Goal: Task Accomplishment & Management: Use online tool/utility

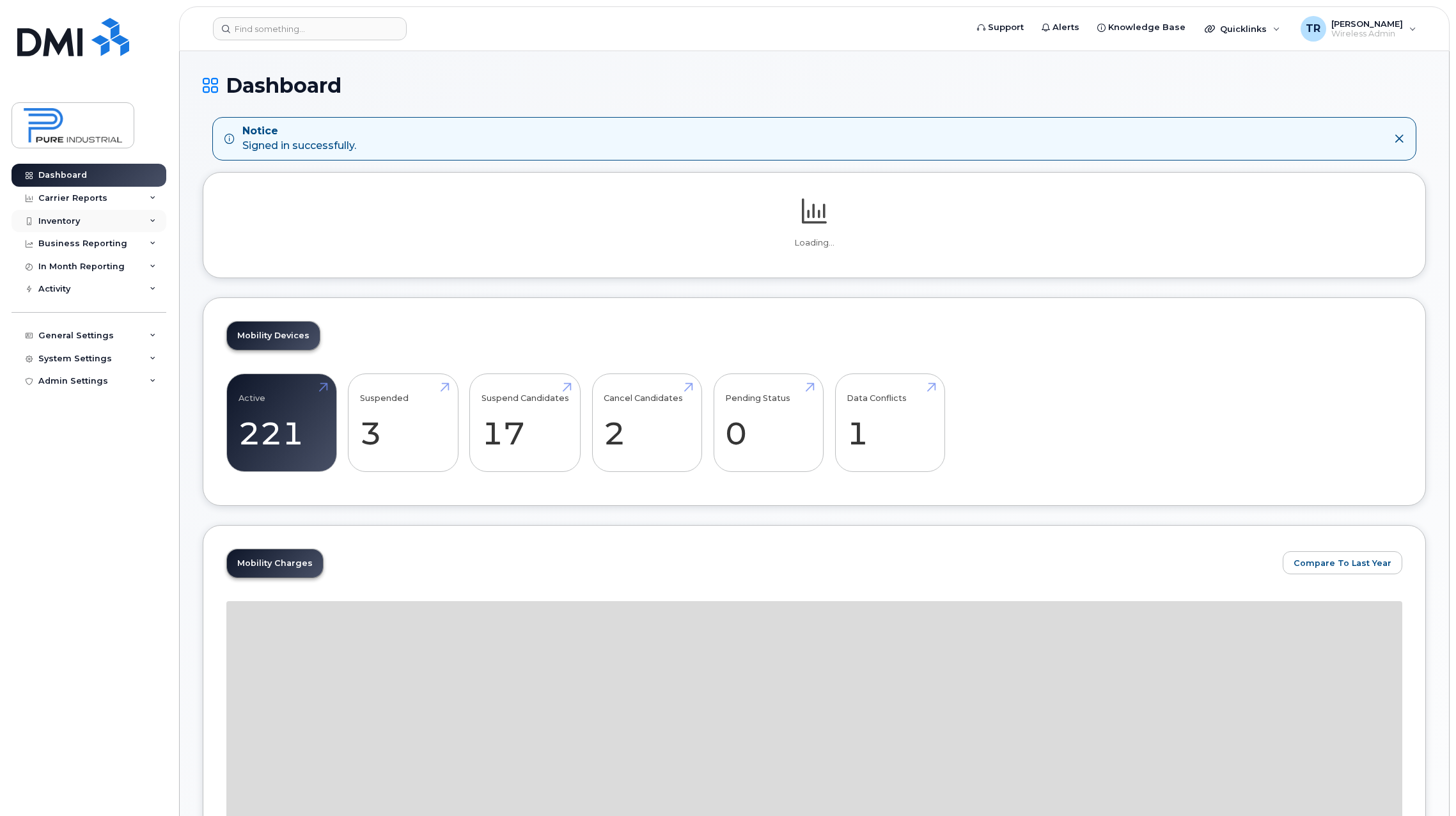
click at [75, 223] on div "Inventory" at bounding box center [59, 221] width 42 height 10
click at [75, 242] on div "Mobility Devices" at bounding box center [80, 245] width 72 height 11
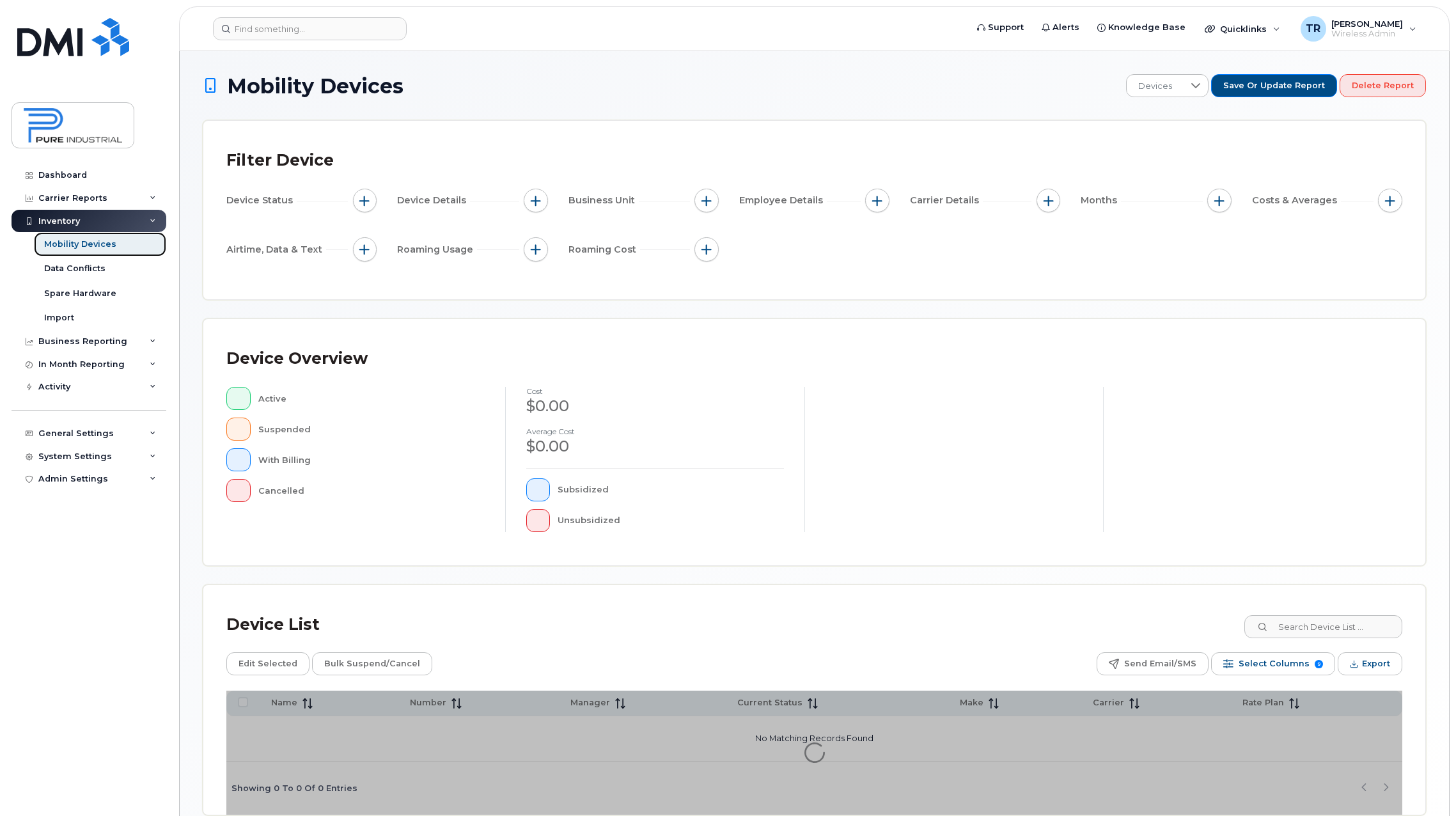
scroll to position [63, 0]
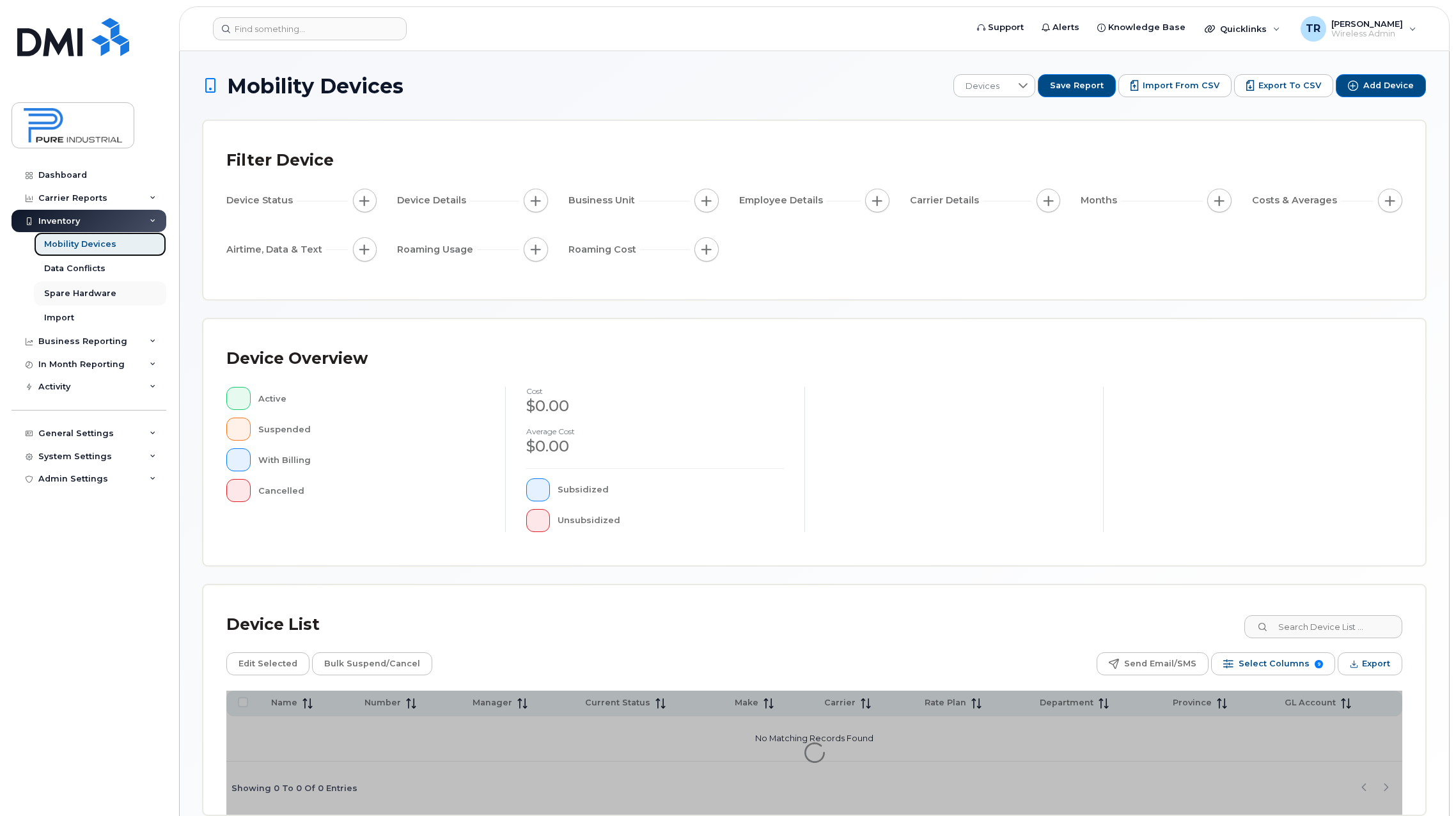
drag, startPoint x: 88, startPoint y: 247, endPoint x: 153, endPoint y: 288, distance: 76.9
click at [88, 248] on div "Mobility Devices" at bounding box center [80, 245] width 72 height 11
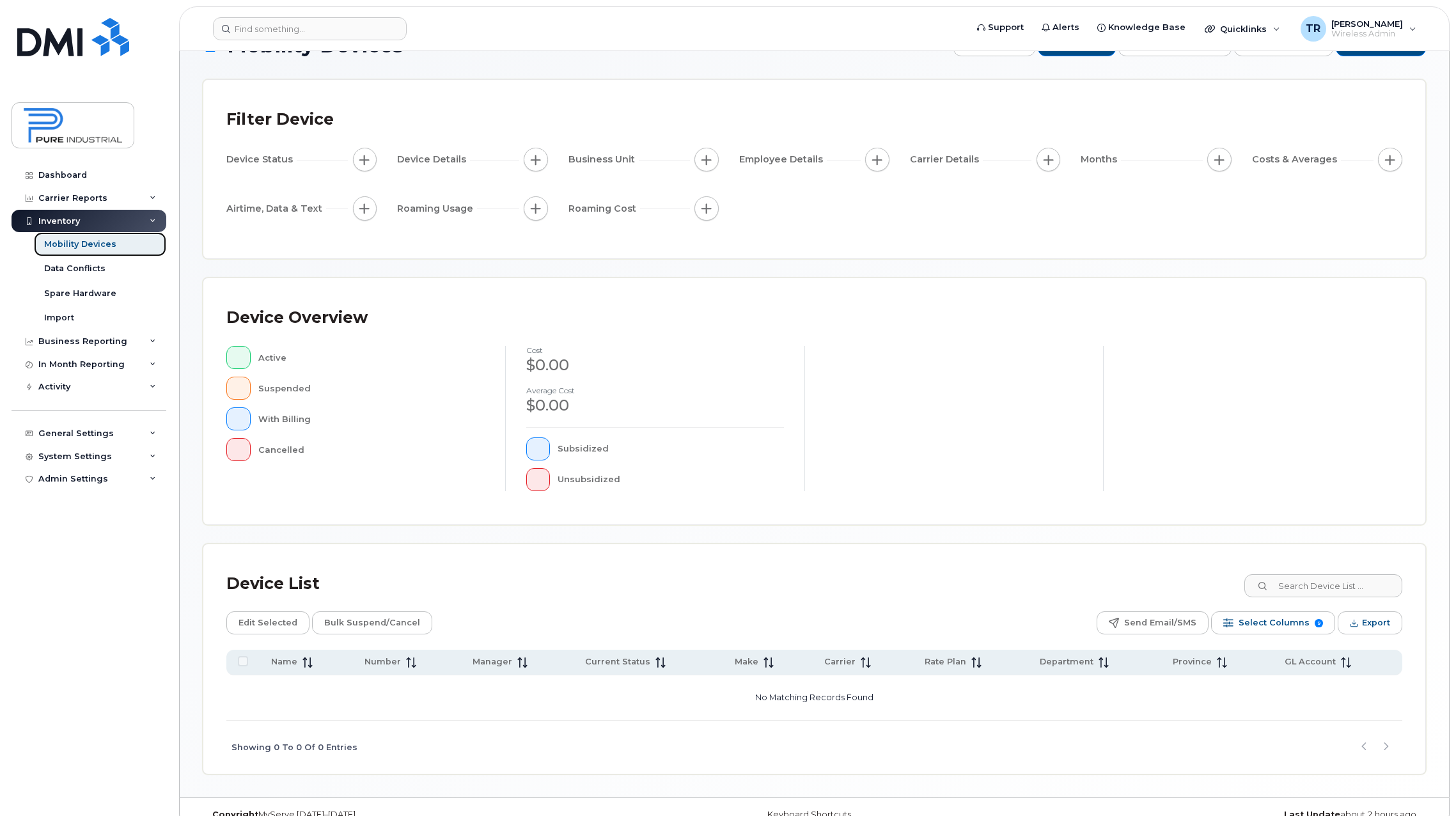
scroll to position [63, 0]
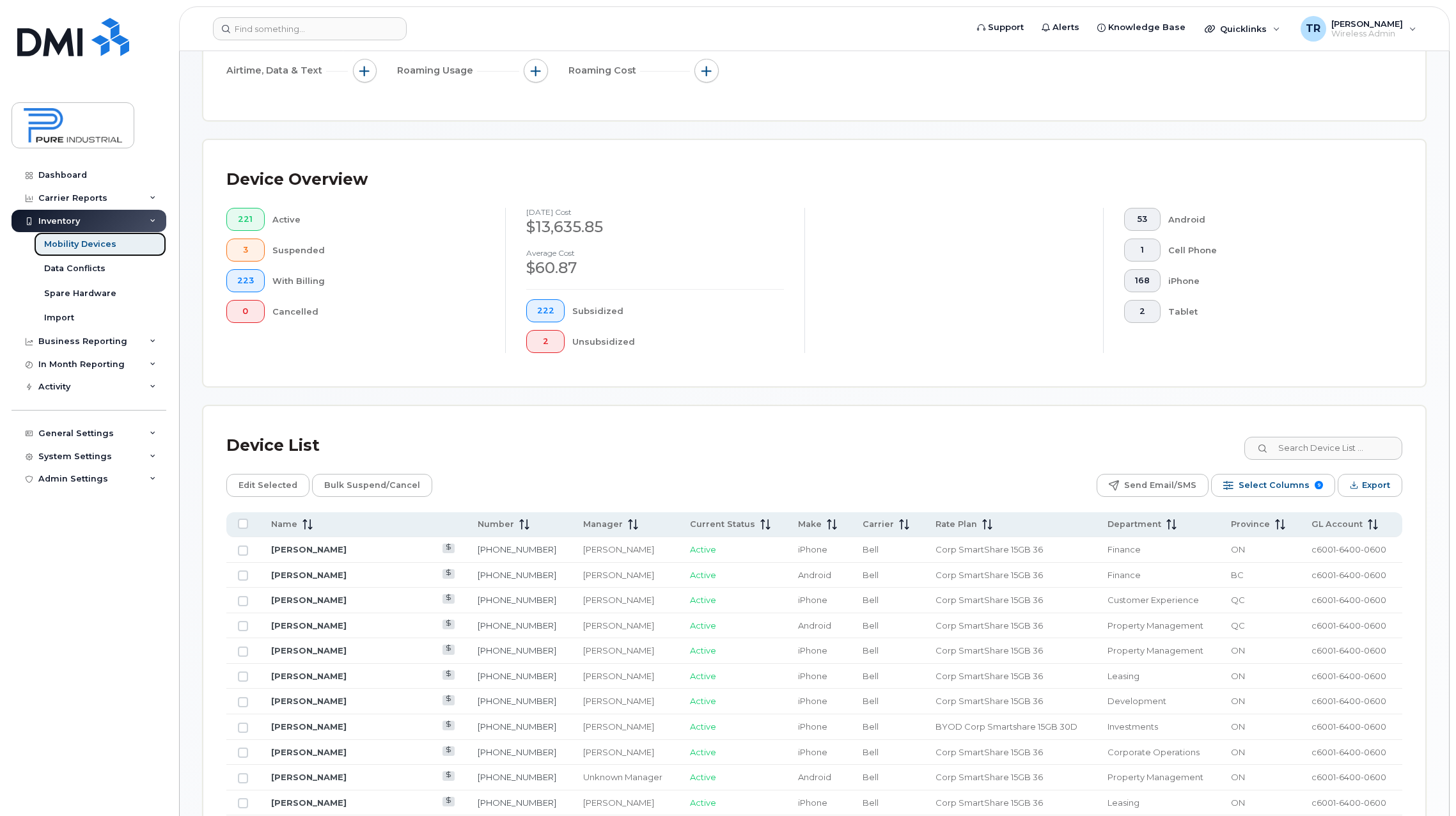
scroll to position [255, 0]
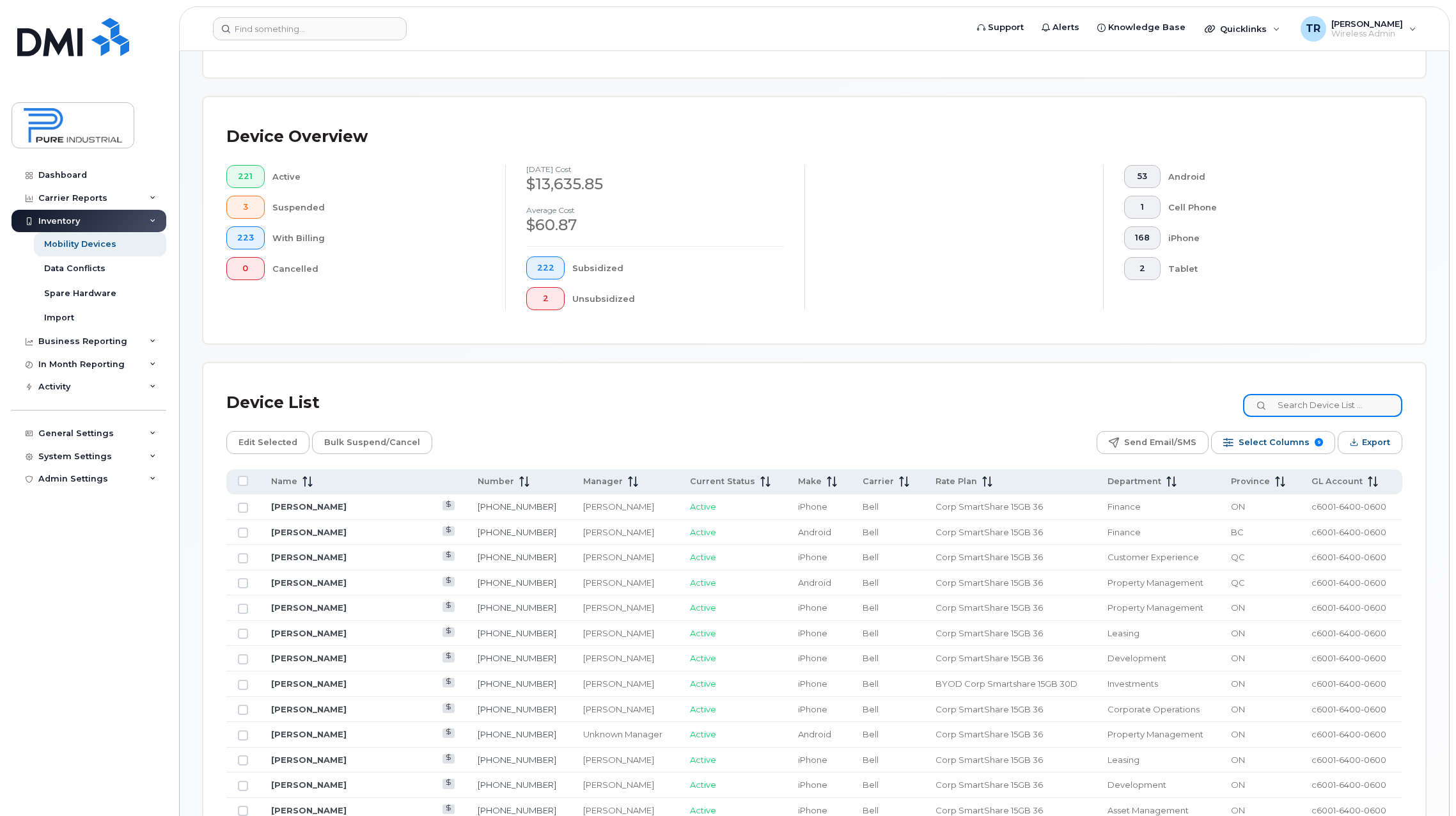
click at [1319, 406] on input at bounding box center [1323, 406] width 159 height 23
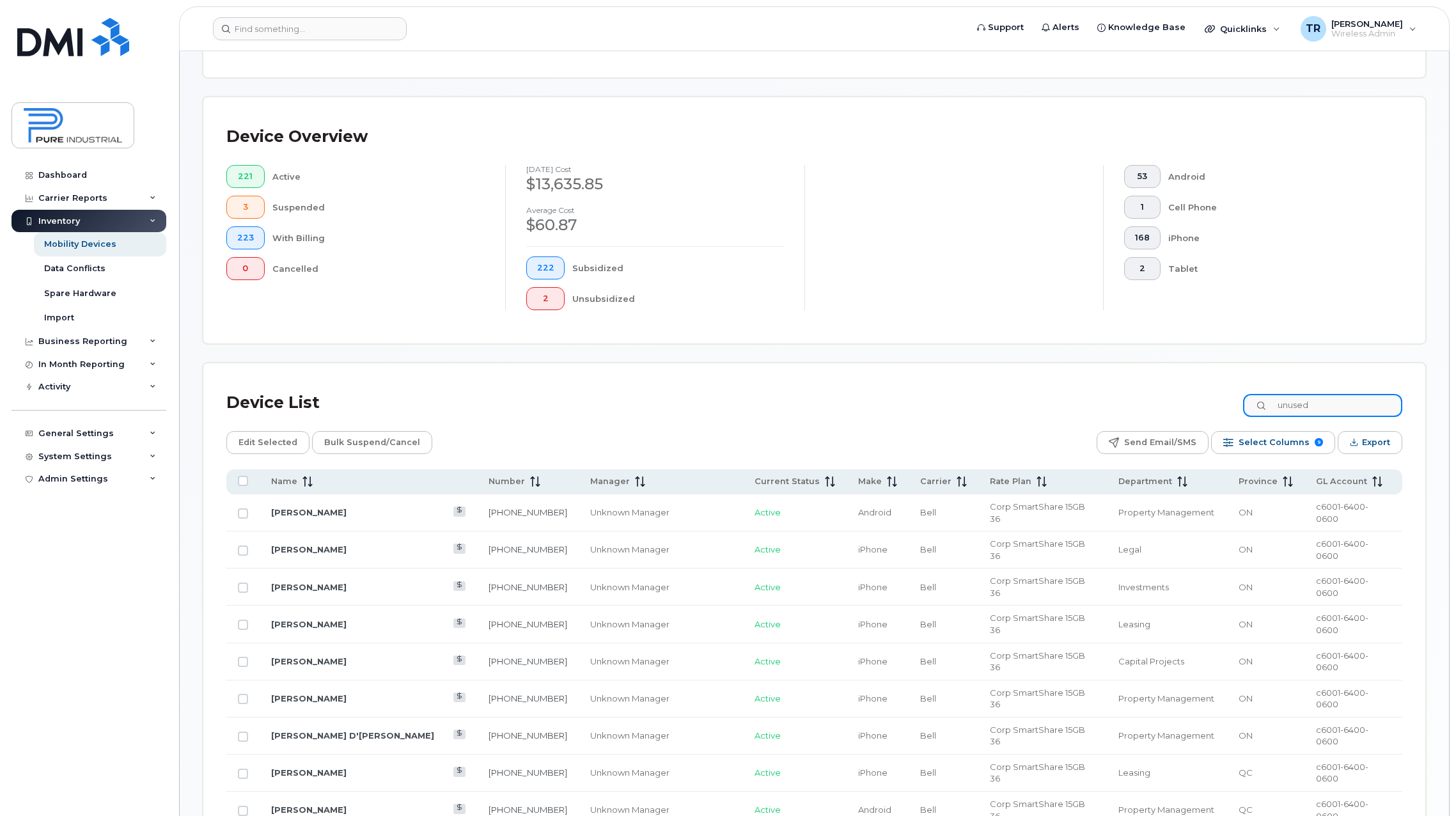
scroll to position [97, 0]
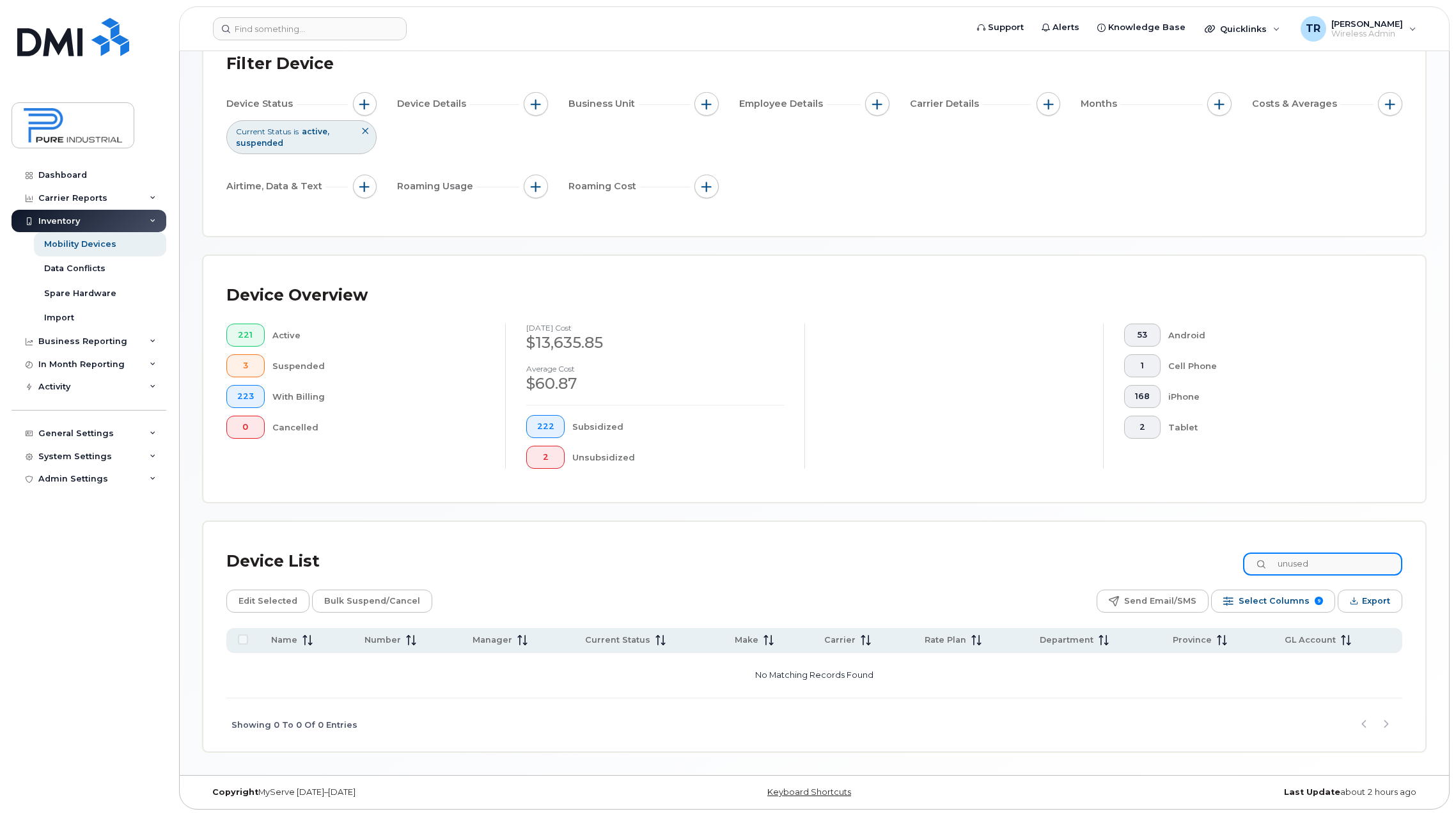
drag, startPoint x: 1304, startPoint y: 562, endPoint x: 1360, endPoint y: 562, distance: 56.0
click at [1358, 563] on input "unused" at bounding box center [1323, 564] width 159 height 23
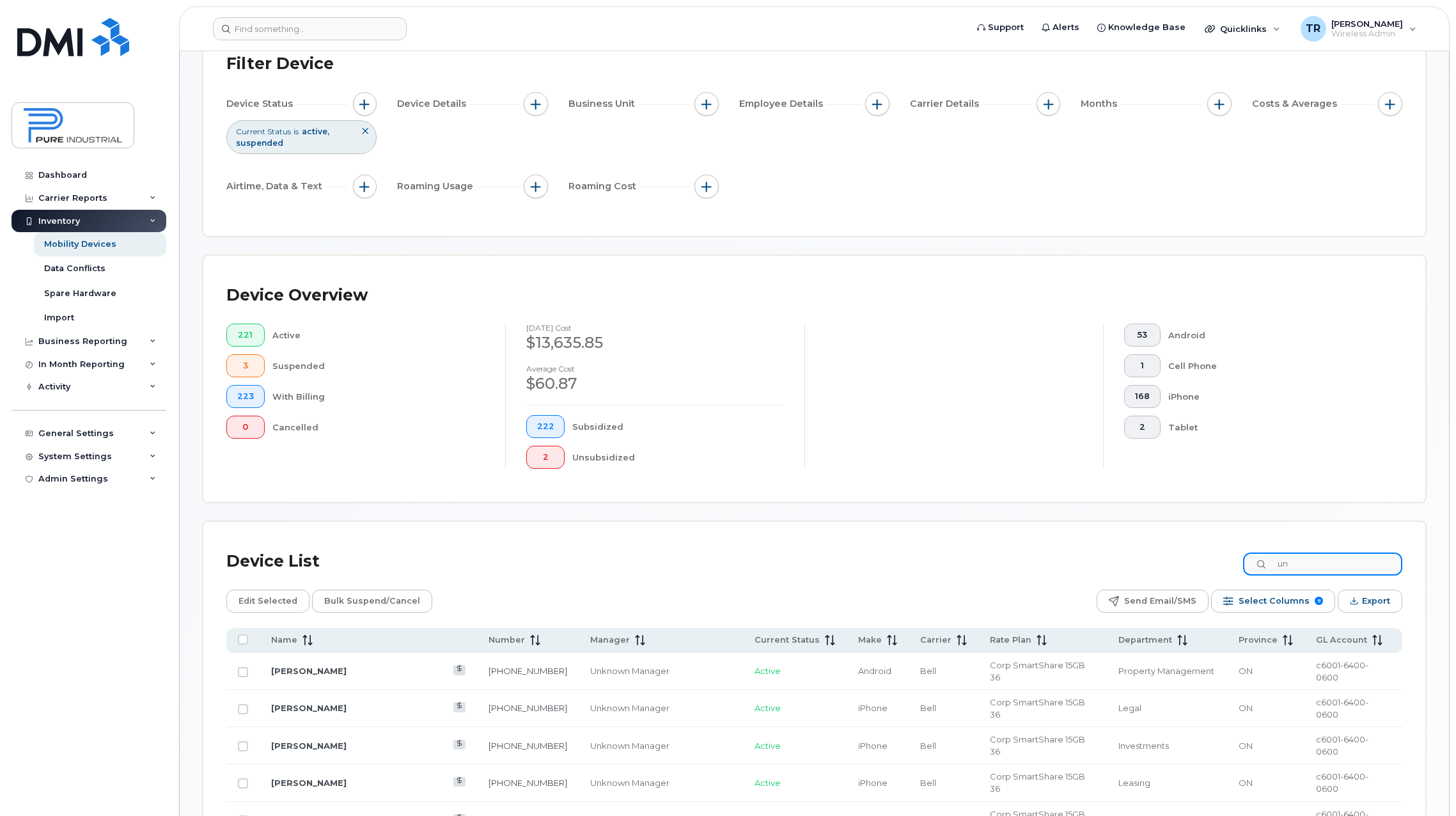
scroll to position [255, 0]
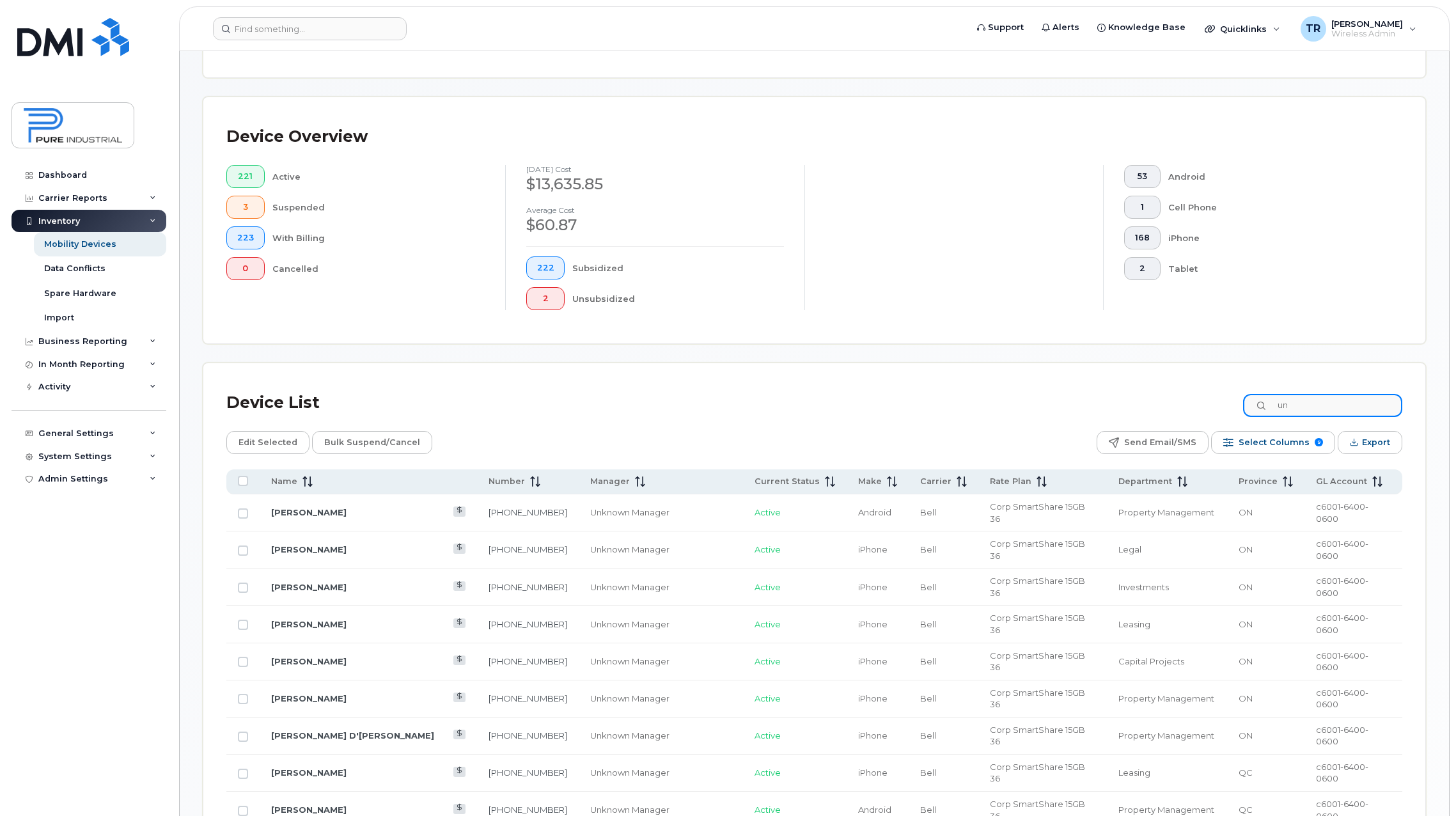
type input "u"
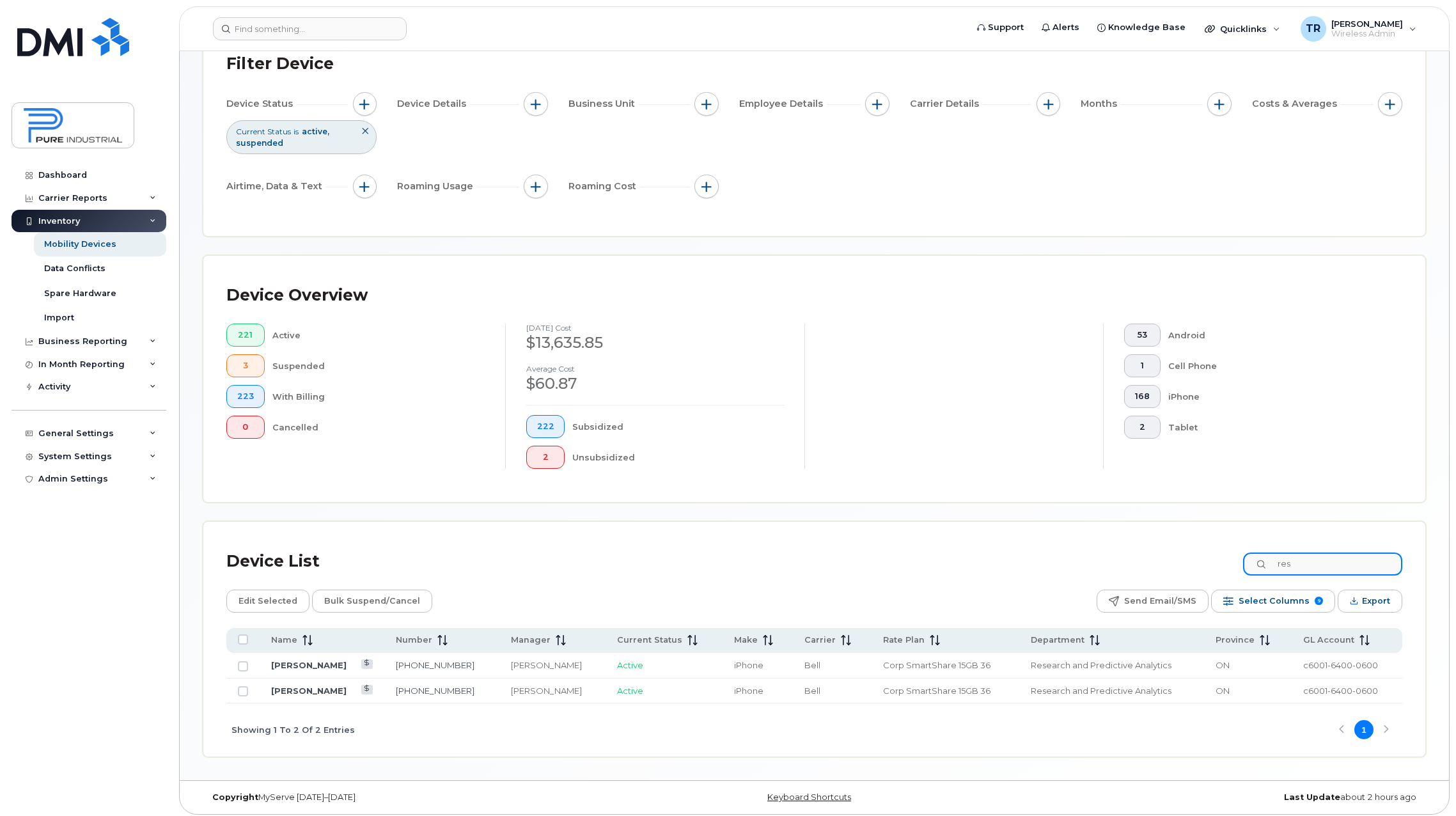
scroll to position [102, 0]
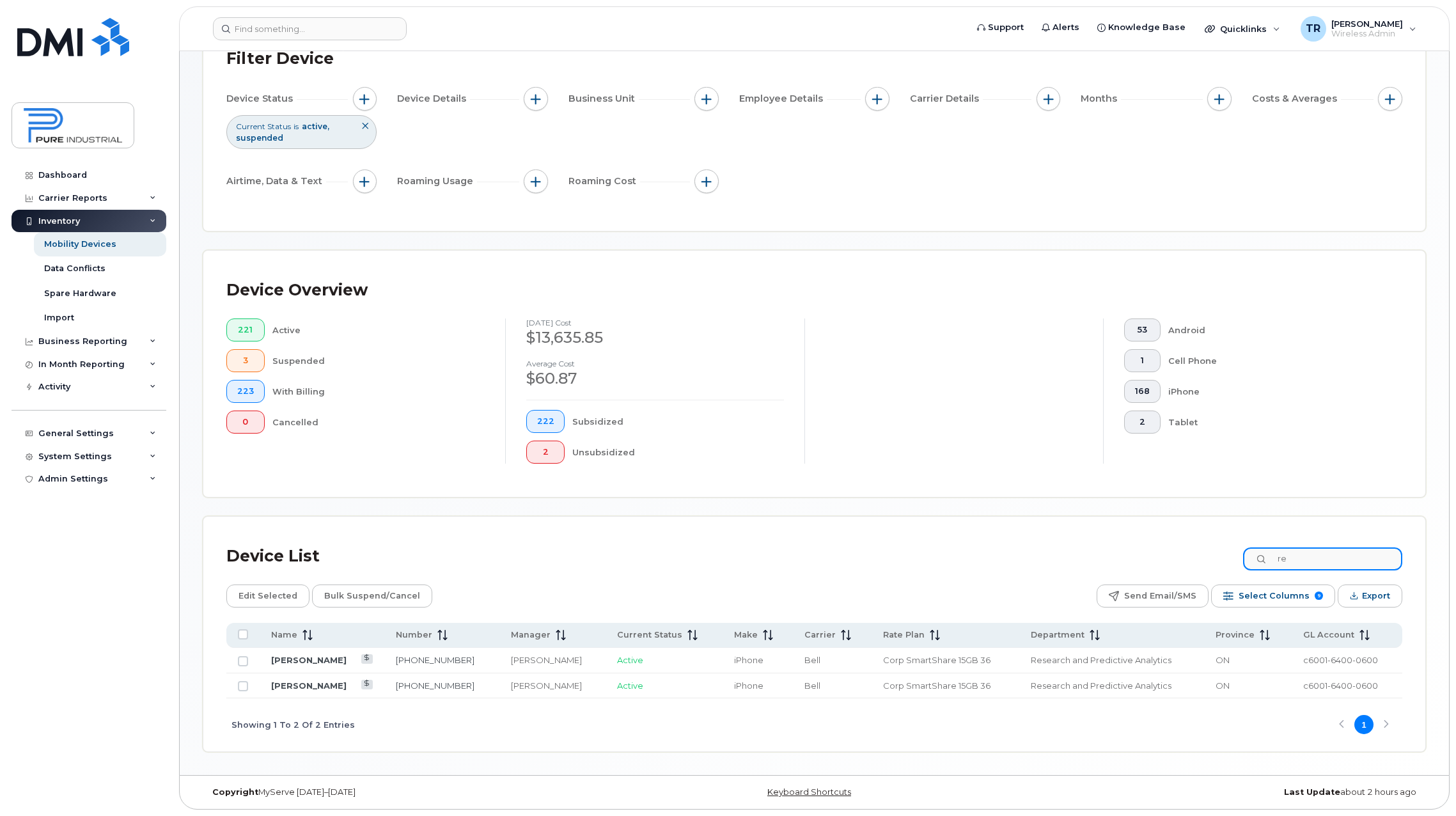
type input "r"
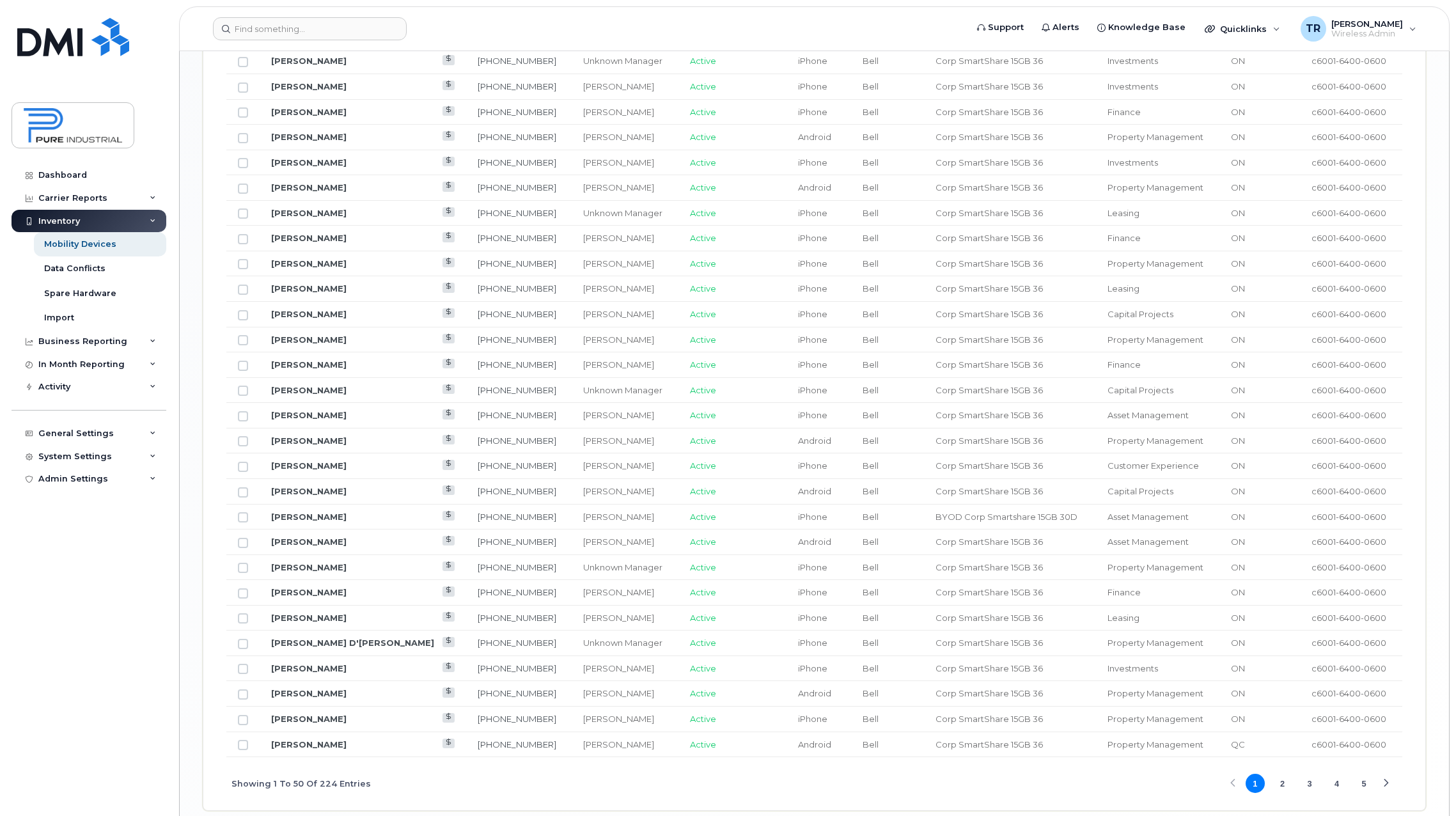
scroll to position [1317, 0]
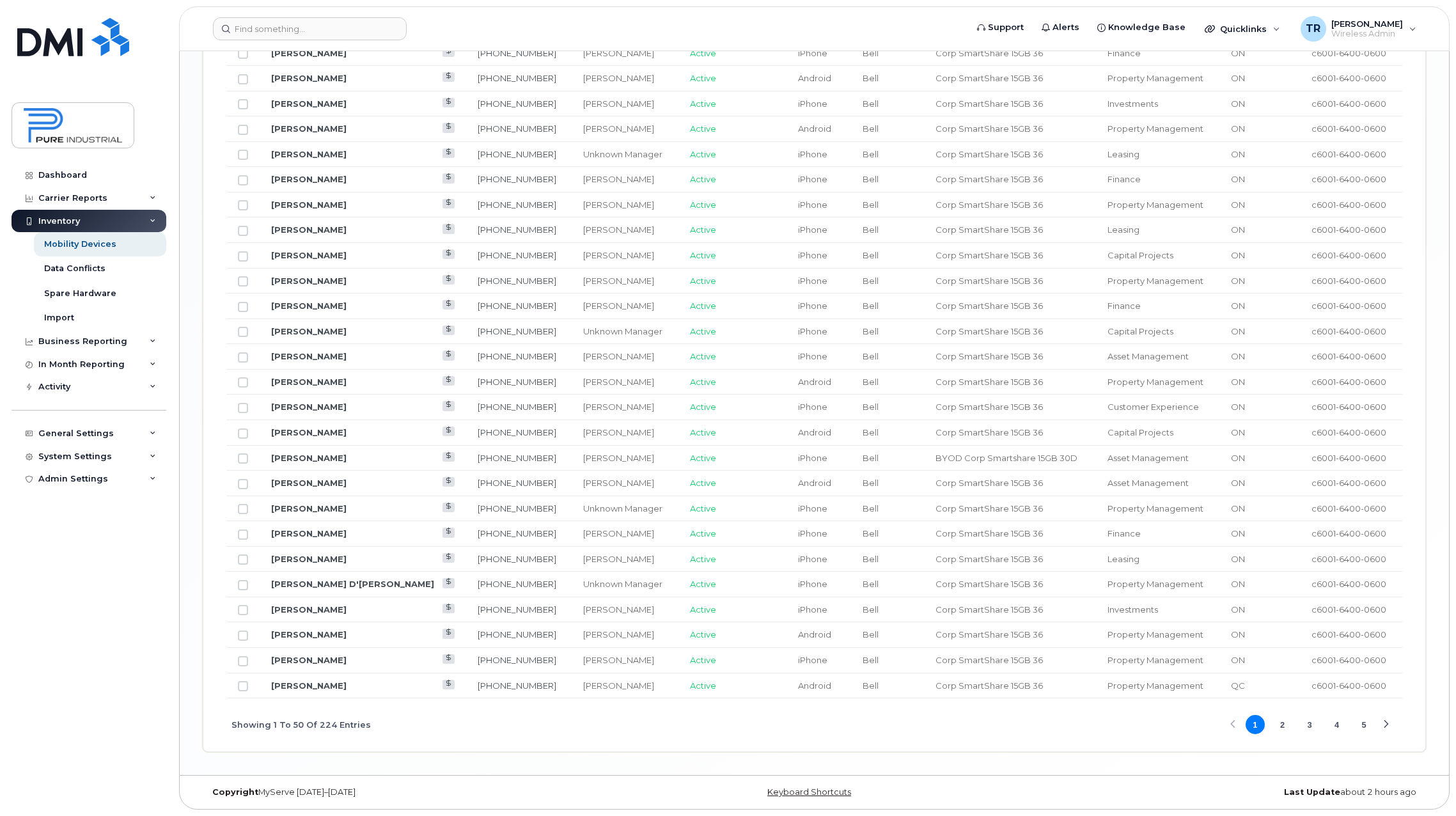
click at [1278, 726] on button "2" at bounding box center [1282, 724] width 19 height 19
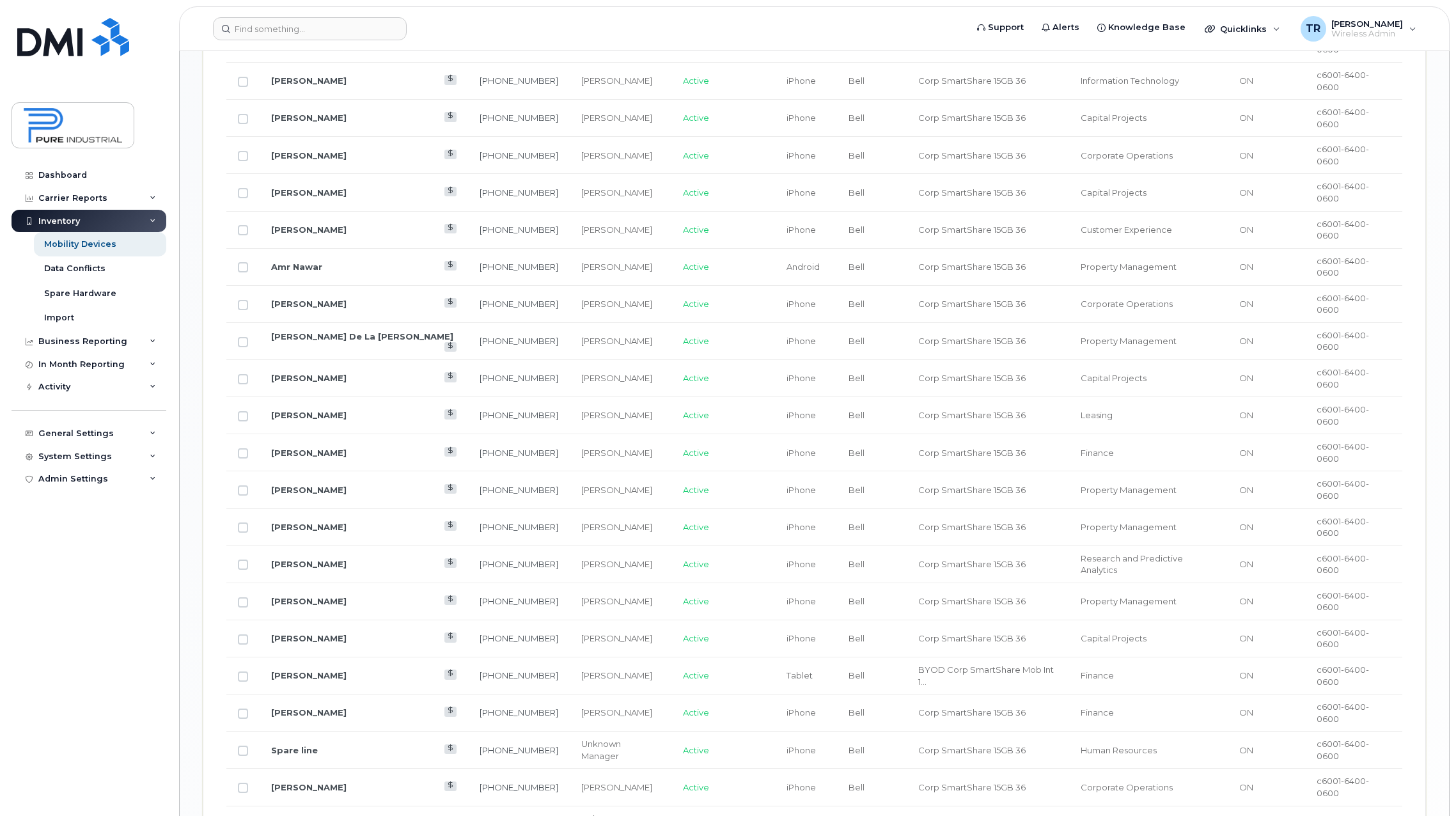
scroll to position [1253, 0]
